Goal: Information Seeking & Learning: Learn about a topic

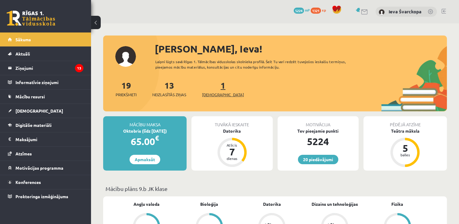
click at [214, 95] on span "[DEMOGRAPHIC_DATA]" at bounding box center [223, 95] width 42 height 6
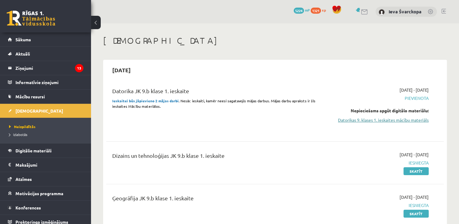
click at [379, 119] on link "Datorikas 9. klases 1. ieskaites mācību materiāls" at bounding box center [378, 120] width 99 height 6
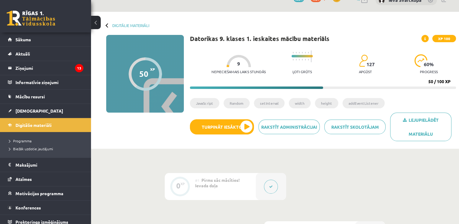
scroll to position [11, 0]
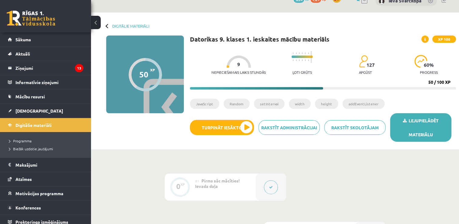
click at [414, 122] on link "Lejupielādēt materiālu" at bounding box center [420, 127] width 61 height 28
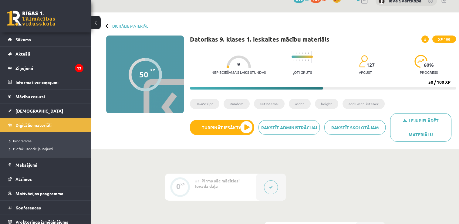
drag, startPoint x: 389, startPoint y: 60, endPoint x: 386, endPoint y: 20, distance: 40.1
click at [386, 20] on div "Digitālie materiāli 50 XP XP 100 50 / 100 XP Datorikas 9. klases 1. ieskaites m…" at bounding box center [275, 80] width 368 height 137
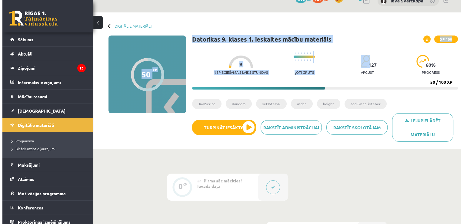
scroll to position [0, 0]
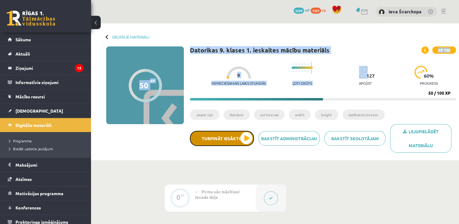
click at [244, 139] on button "Turpināt iesākto" at bounding box center [222, 138] width 64 height 15
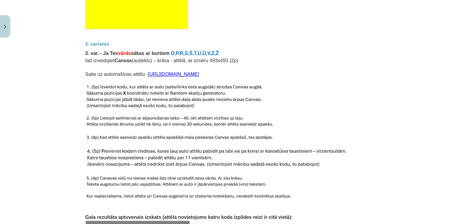
scroll to position [791, 0]
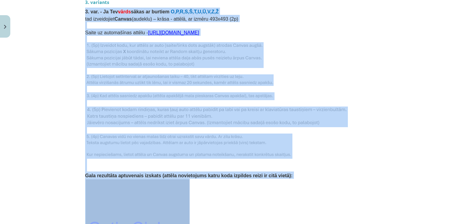
drag, startPoint x: 82, startPoint y: 36, endPoint x: 251, endPoint y: 221, distance: 250.6
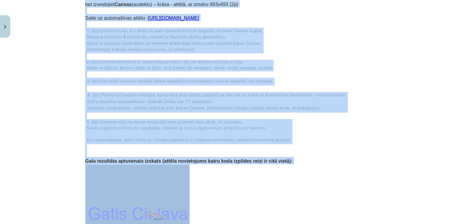
click at [155, 181] on img at bounding box center [137, 216] width 105 height 105
